Goal: Transaction & Acquisition: Purchase product/service

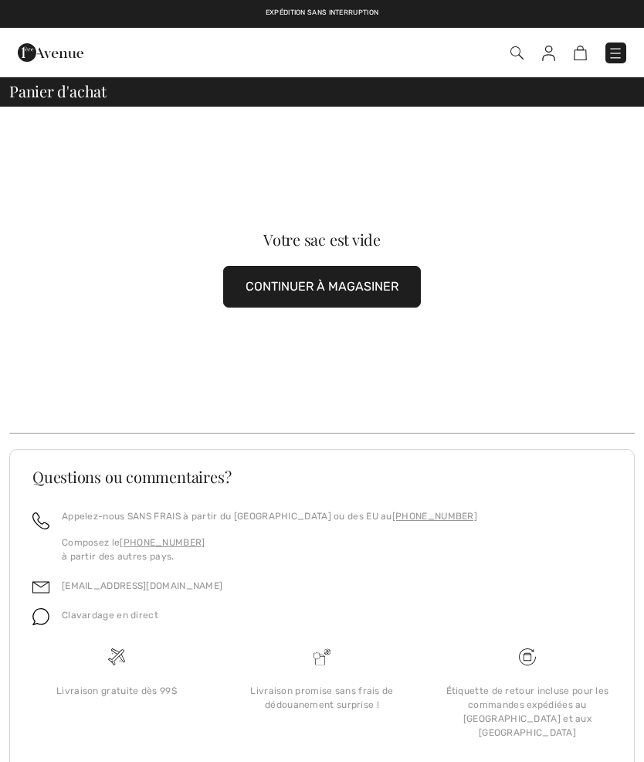
checkbox input "true"
click at [616, 51] on img at bounding box center [615, 53] width 15 height 15
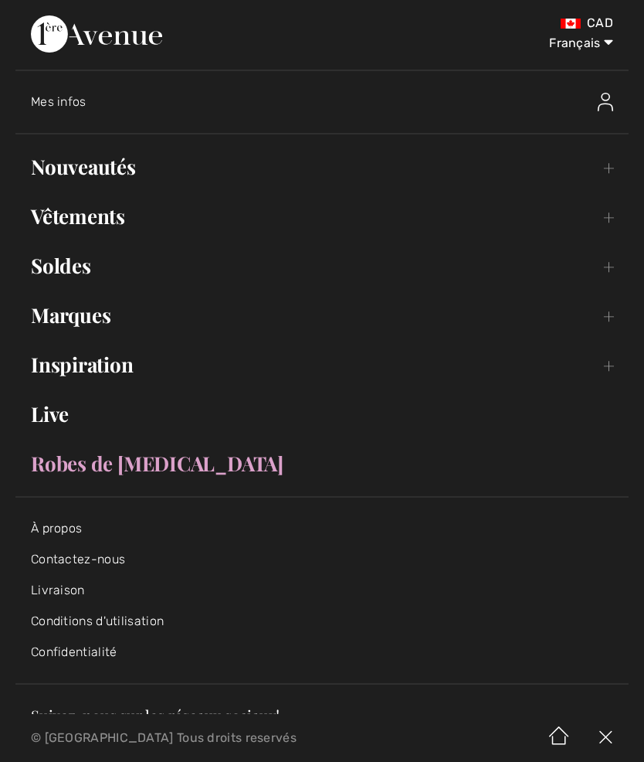
click at [103, 317] on link "Marques Open submenu" at bounding box center [321, 315] width 613 height 34
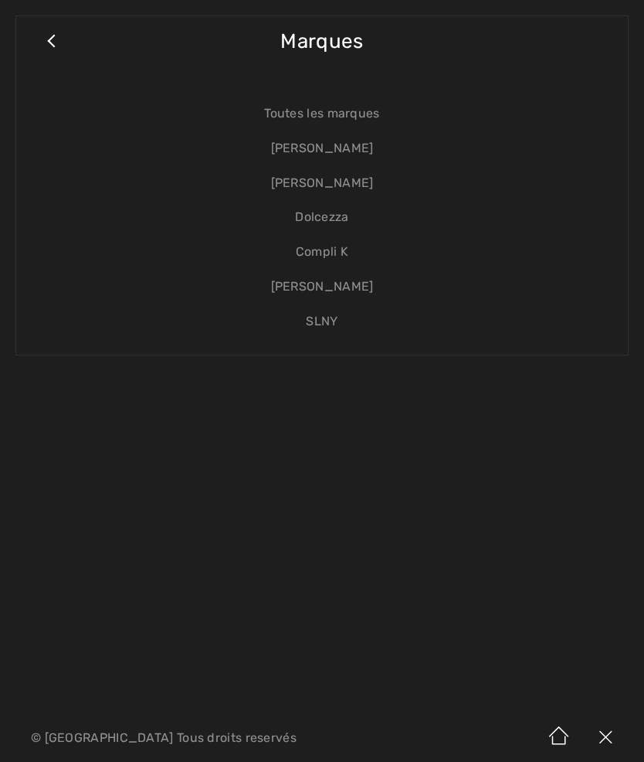
click at [348, 183] on link "[PERSON_NAME]" at bounding box center [322, 183] width 581 height 35
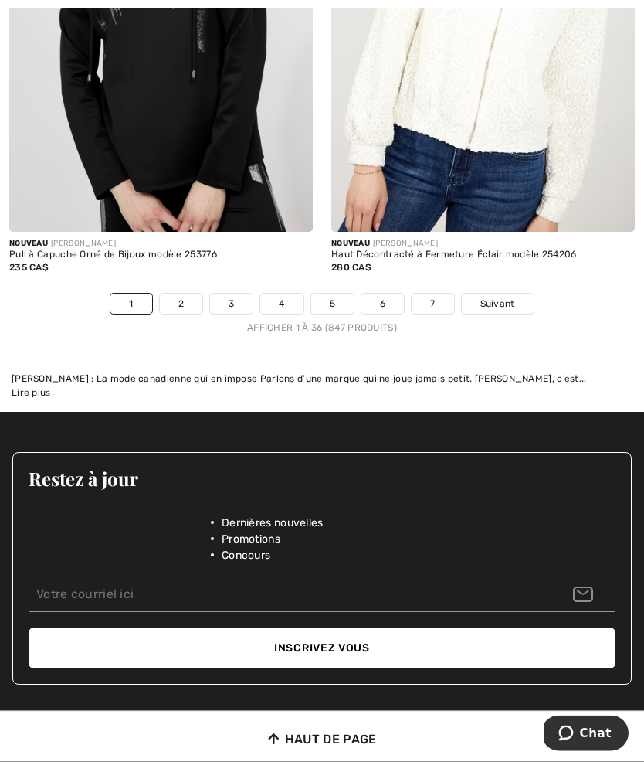
scroll to position [9836, 0]
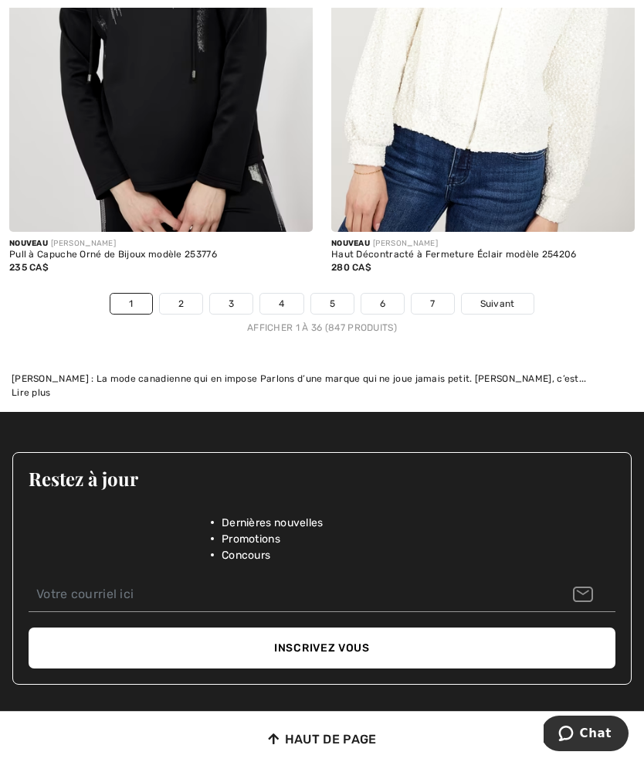
click at [184, 294] on link "2" at bounding box center [181, 304] width 42 height 20
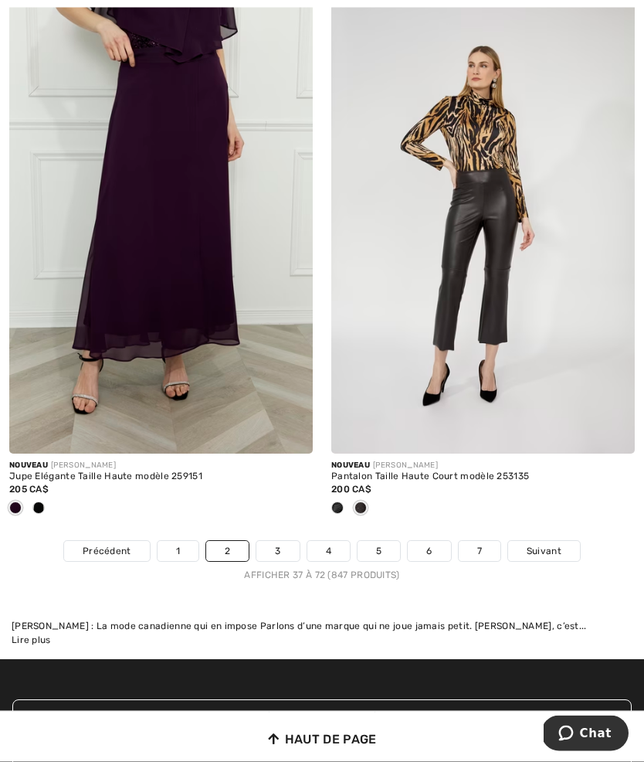
scroll to position [9680, 0]
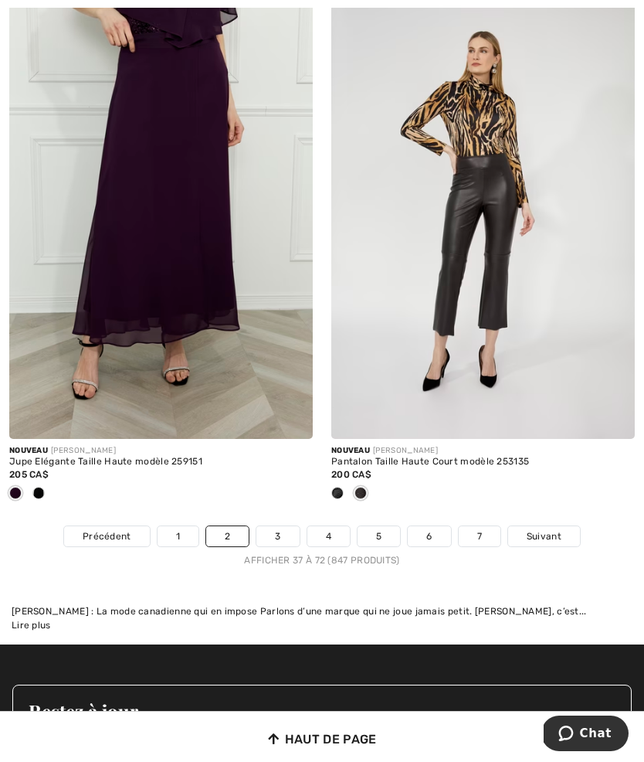
click at [280, 528] on link "3" at bounding box center [277, 536] width 42 height 20
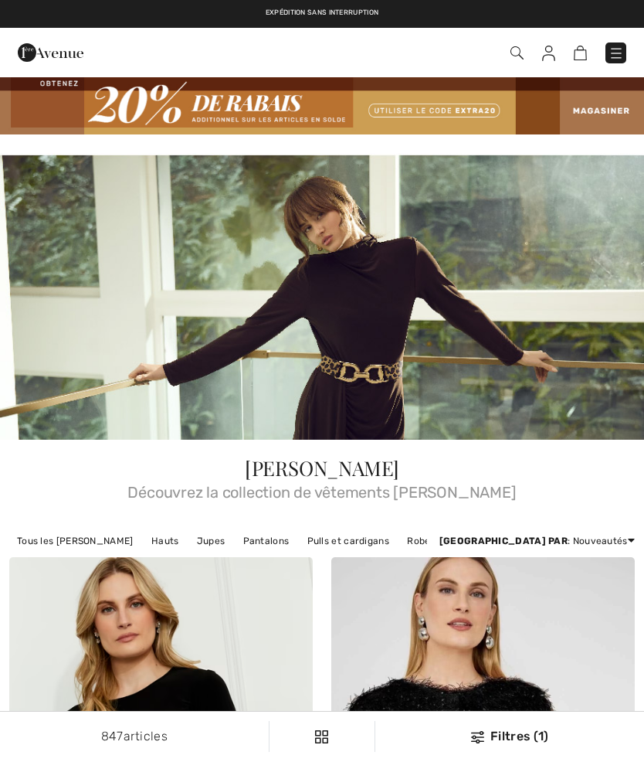
checkbox input "true"
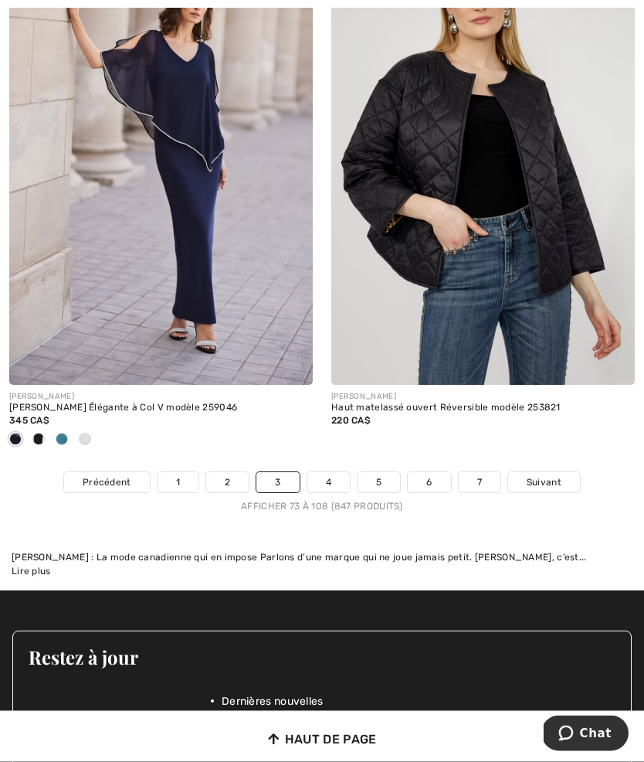
scroll to position [9745, 0]
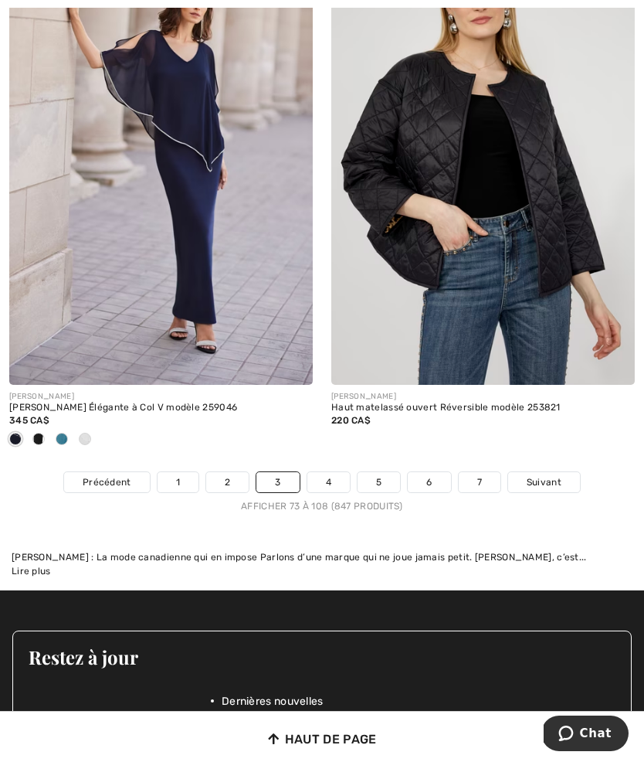
click at [338, 472] on link "4" at bounding box center [328, 482] width 42 height 20
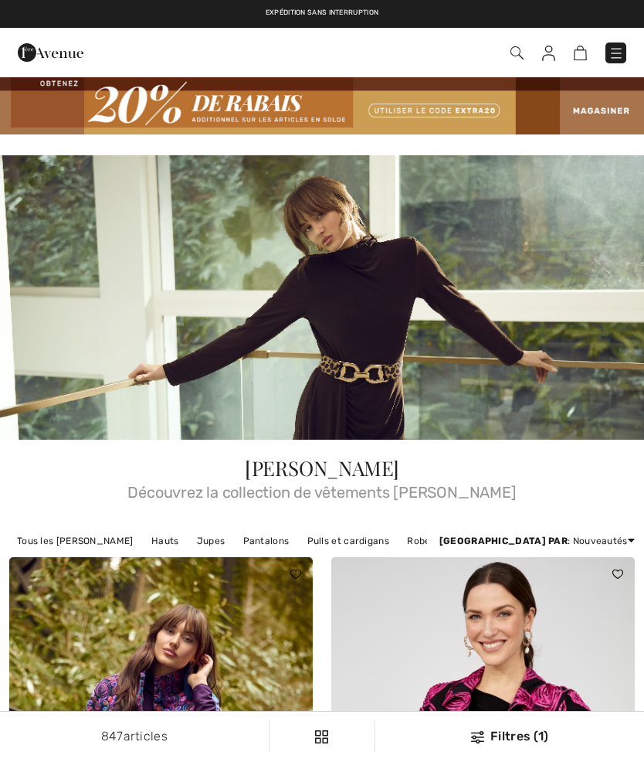
checkbox input "true"
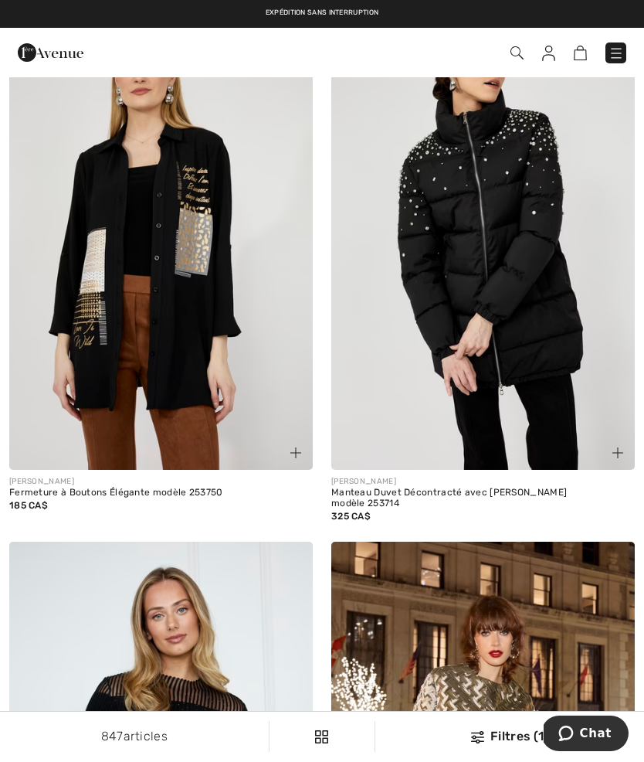
scroll to position [4286, 0]
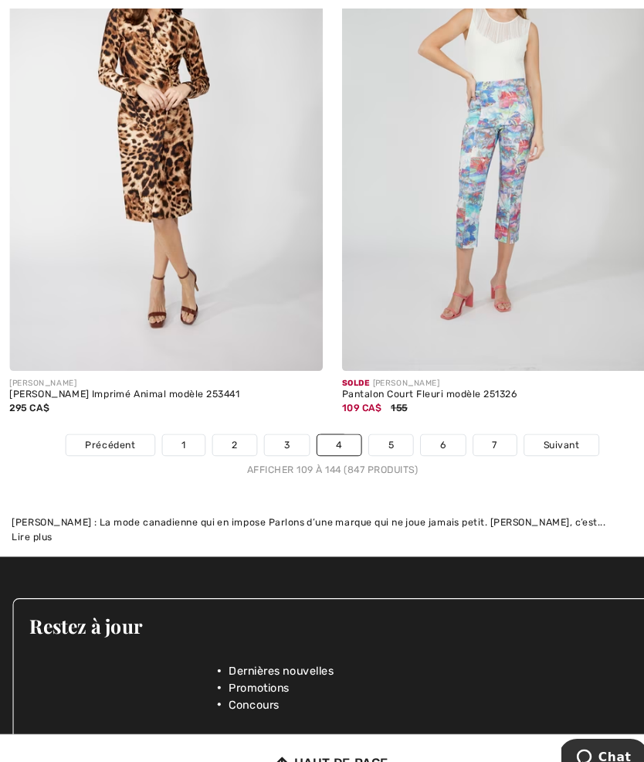
click at [378, 421] on link "5" at bounding box center [379, 431] width 42 height 20
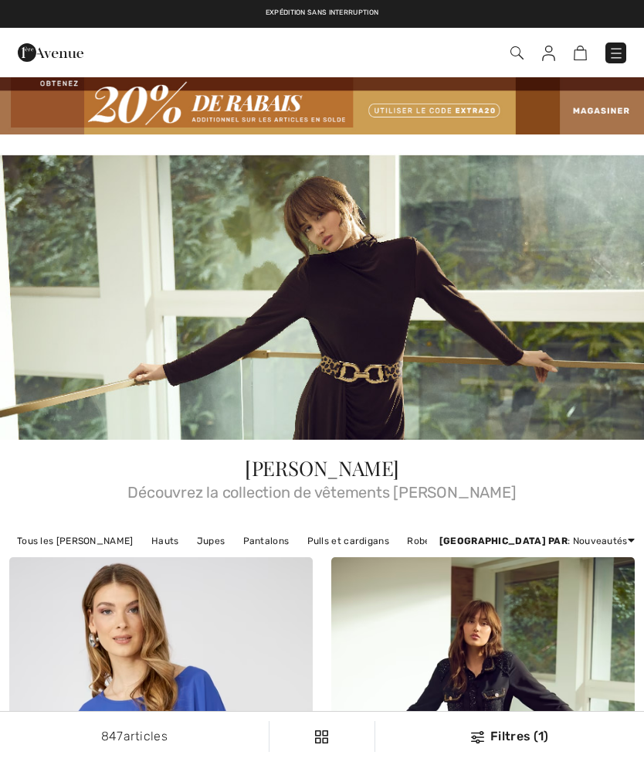
checkbox input "true"
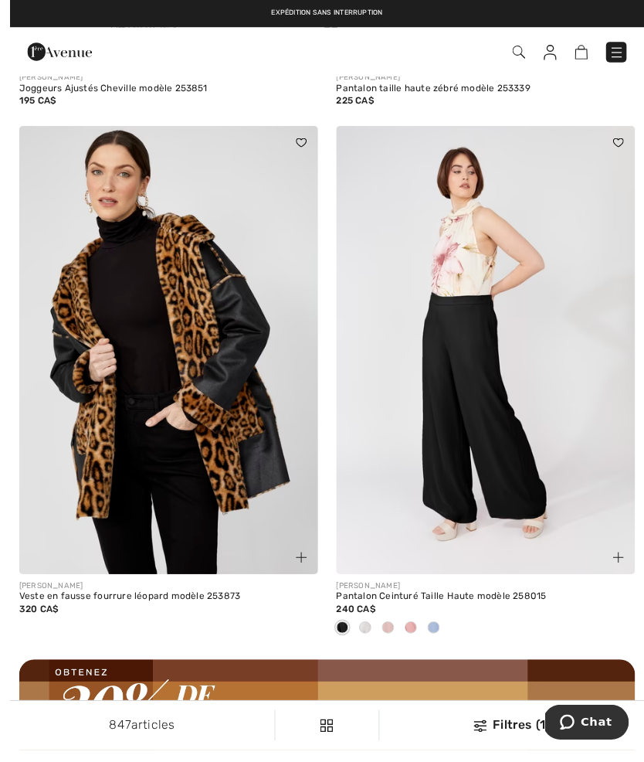
scroll to position [6237, 0]
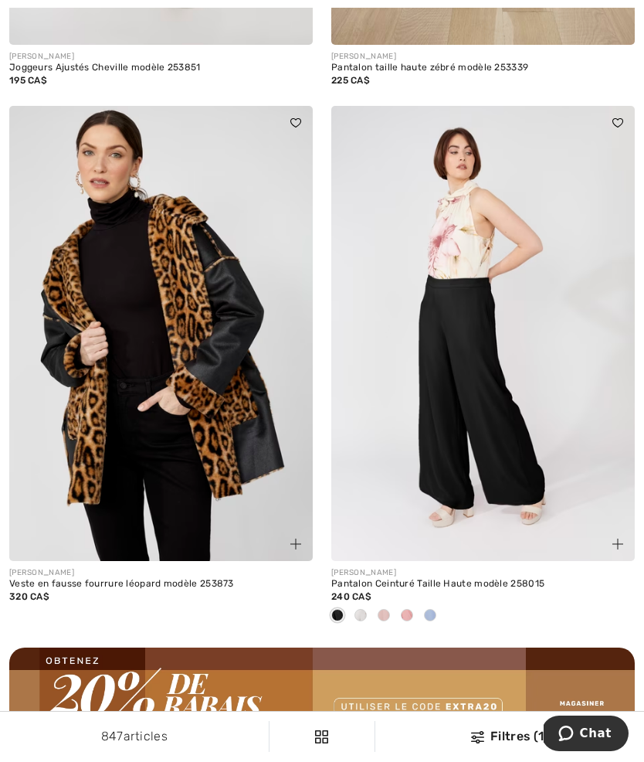
click at [111, 416] on img at bounding box center [161, 334] width 304 height 456
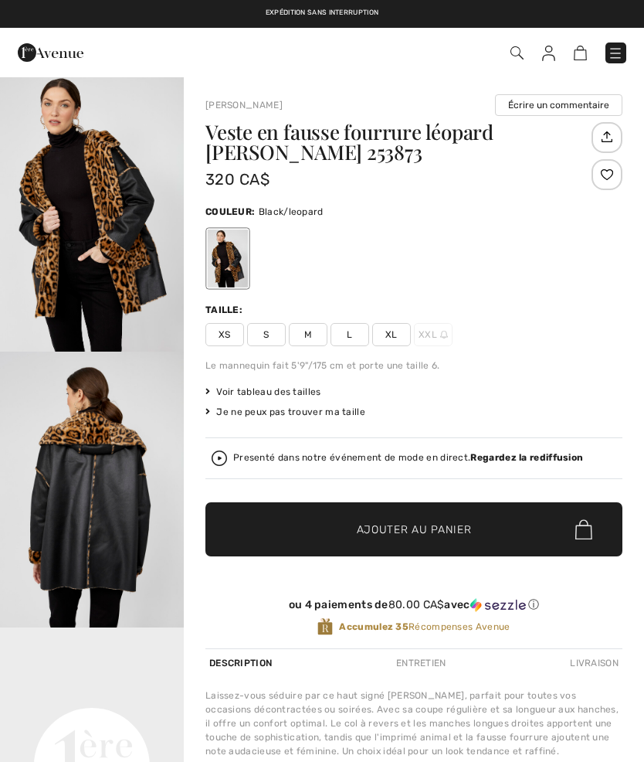
checkbox input "true"
click at [80, 436] on img "2 / 4" at bounding box center [92, 489] width 184 height 276
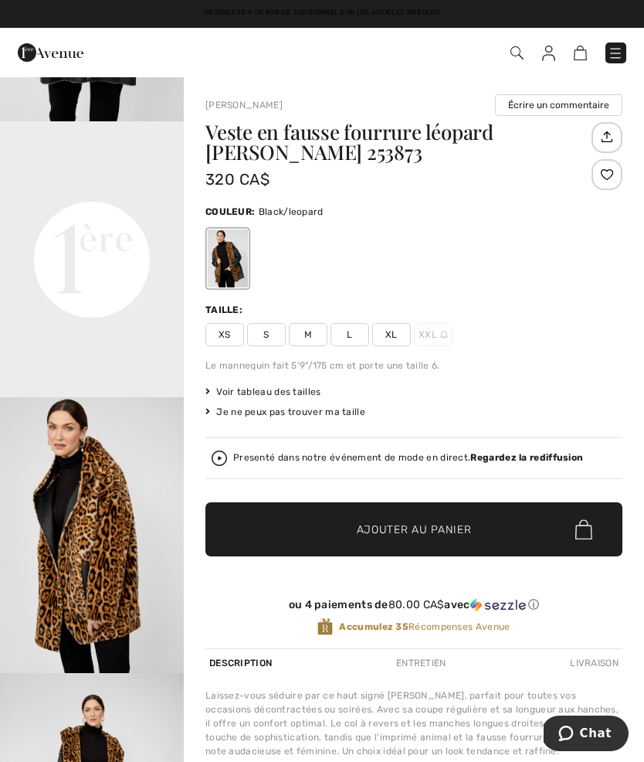
click at [353, 336] on span "L" at bounding box center [350, 334] width 39 height 23
click at [605, 179] on div at bounding box center [607, 174] width 31 height 31
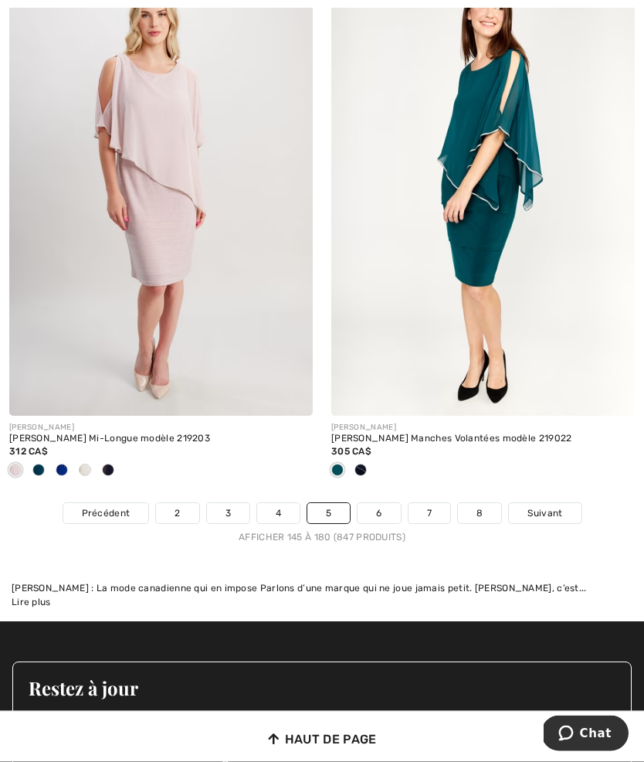
scroll to position [9678, 0]
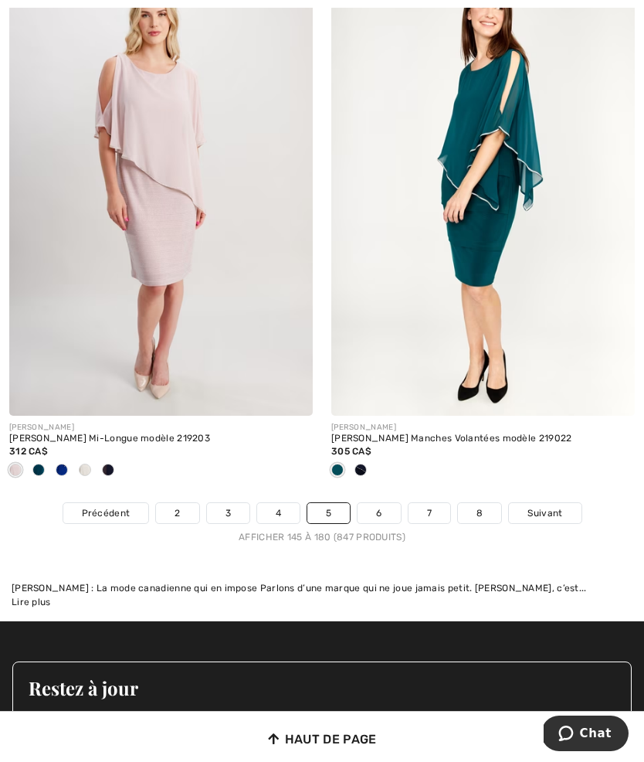
click at [375, 511] on link "6" at bounding box center [379, 513] width 42 height 20
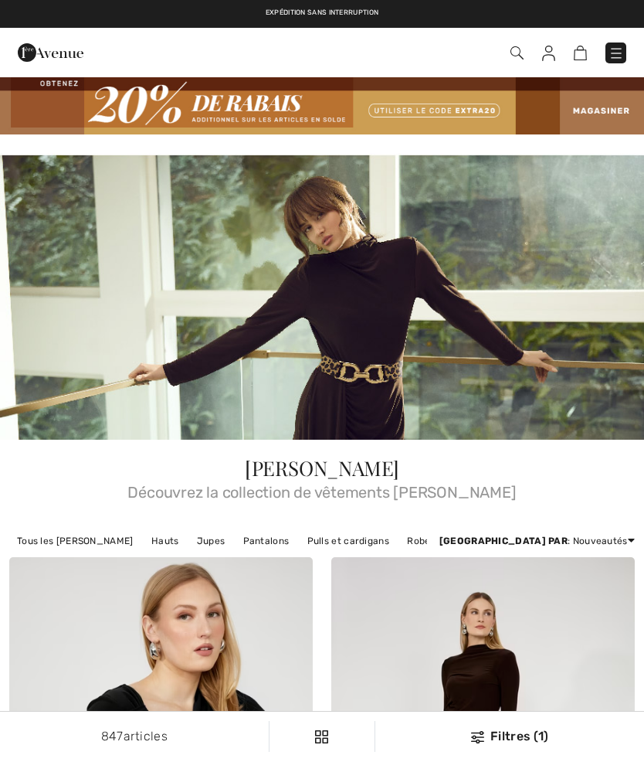
checkbox input "true"
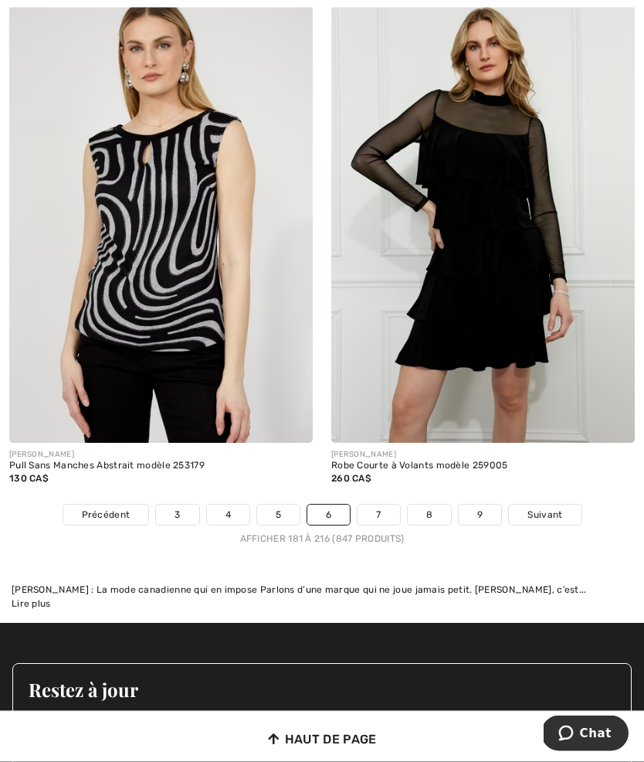
scroll to position [9645, 0]
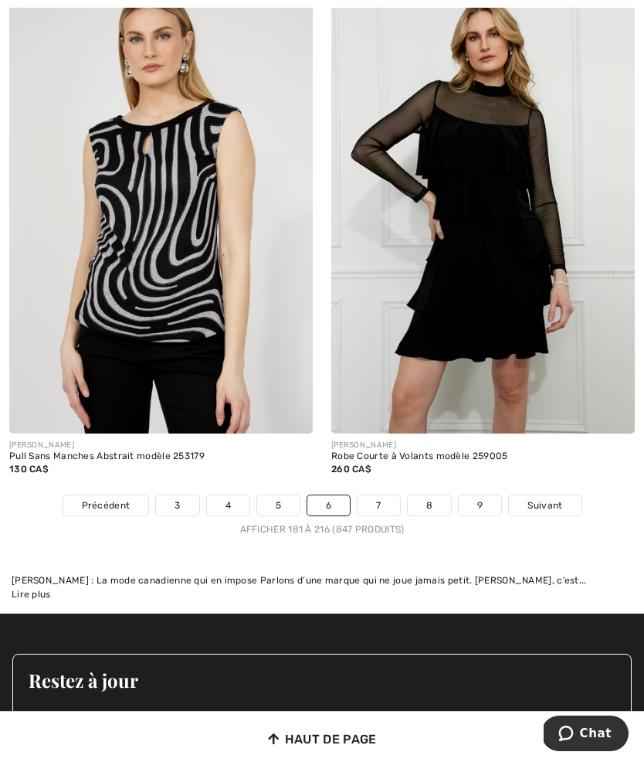
click at [378, 495] on link "7" at bounding box center [379, 505] width 42 height 20
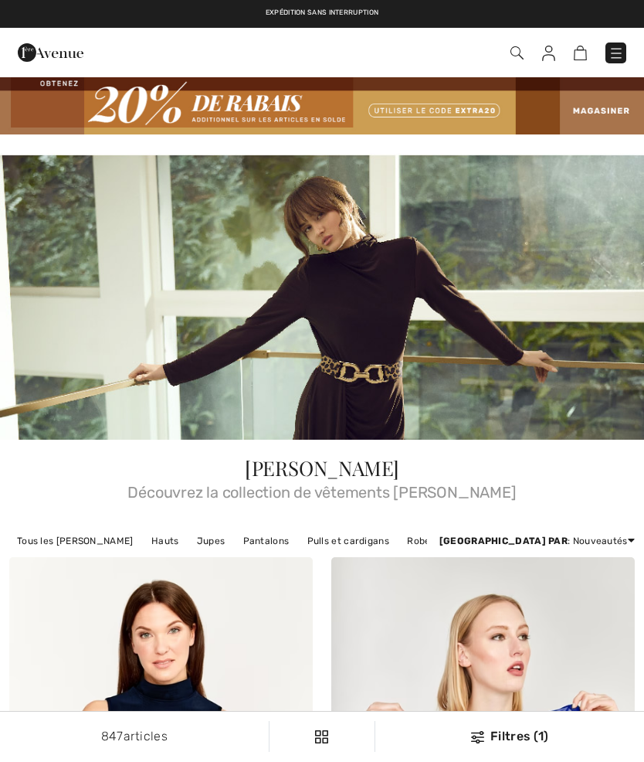
checkbox input "true"
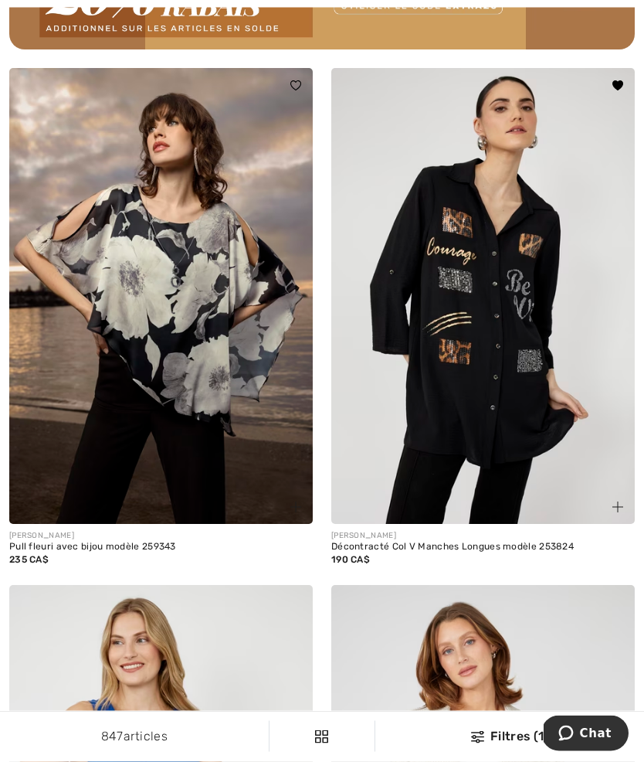
scroll to position [7031, 0]
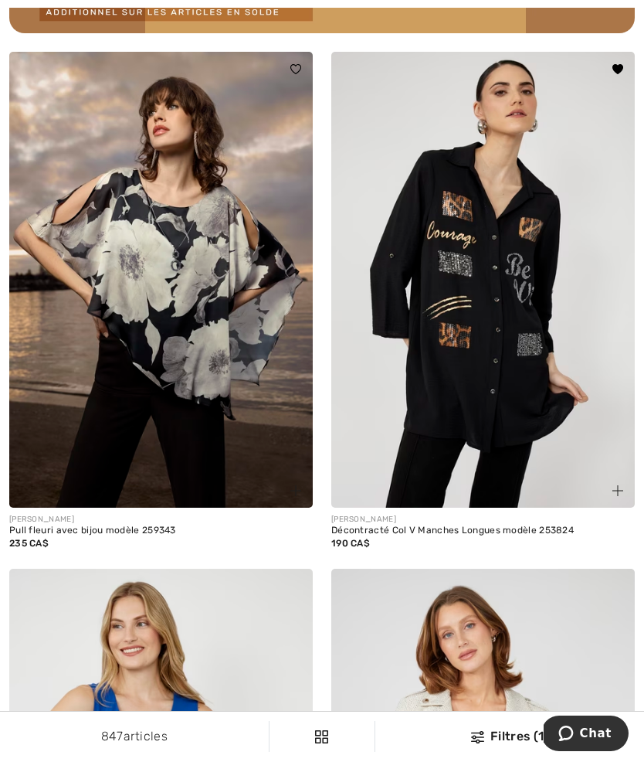
click at [498, 394] on img at bounding box center [483, 280] width 304 height 456
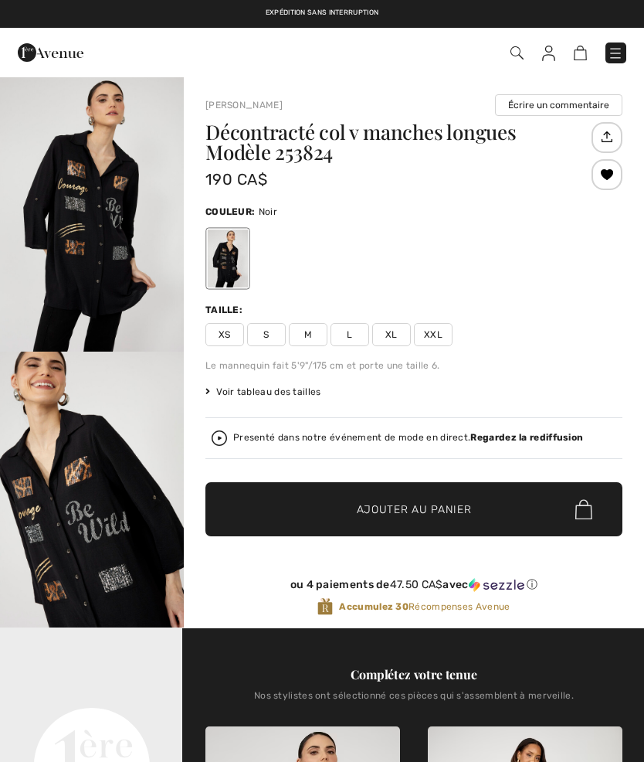
checkbox input "true"
click at [355, 338] on span "L" at bounding box center [350, 334] width 39 height 23
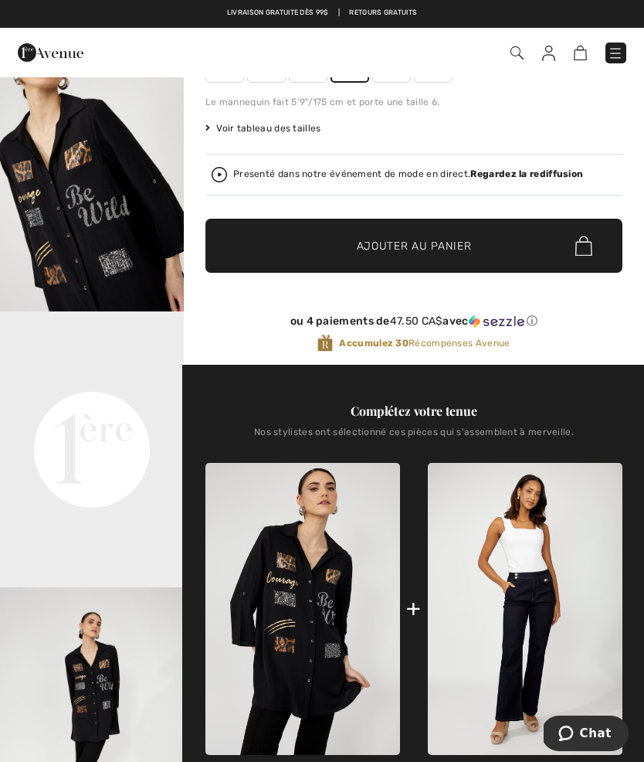
scroll to position [216, 0]
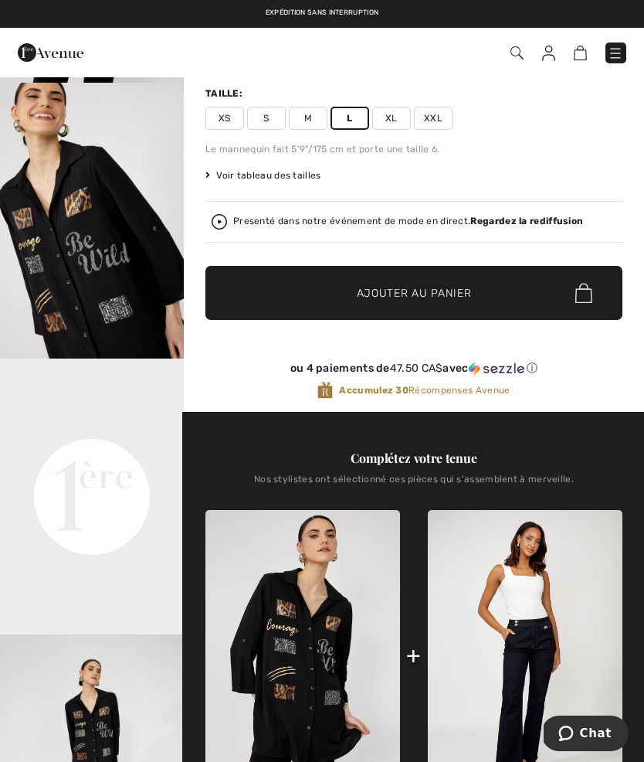
click at [552, 228] on div "Presenté dans notre événement de mode en direct. Regardez la rediffusion" at bounding box center [414, 221] width 405 height 15
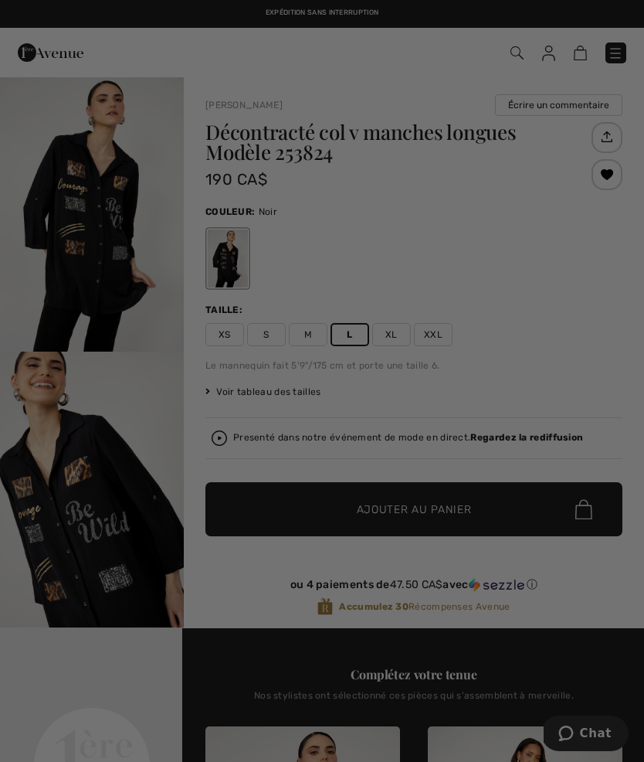
scroll to position [109, 0]
